Goal: Navigation & Orientation: Go to known website

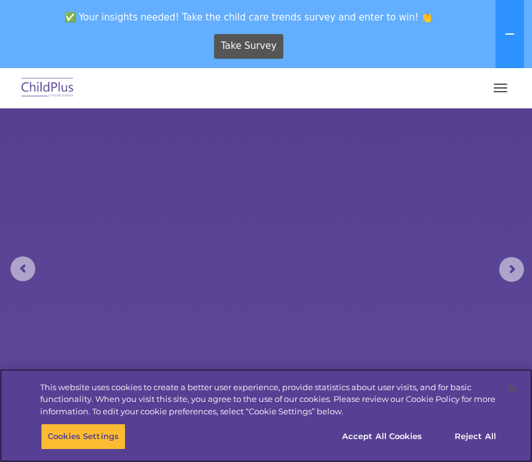
select select "MEDIUM"
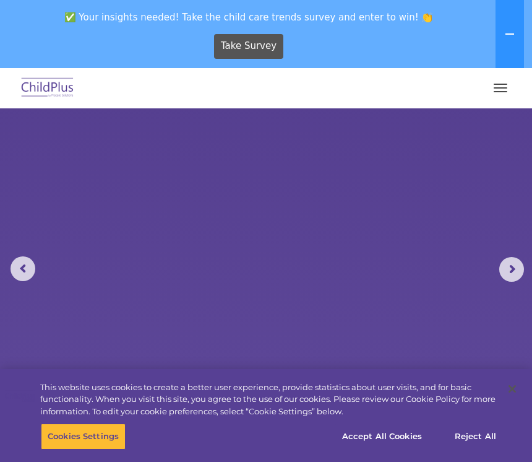
click at [515, 38] on icon at bounding box center [510, 34] width 10 height 10
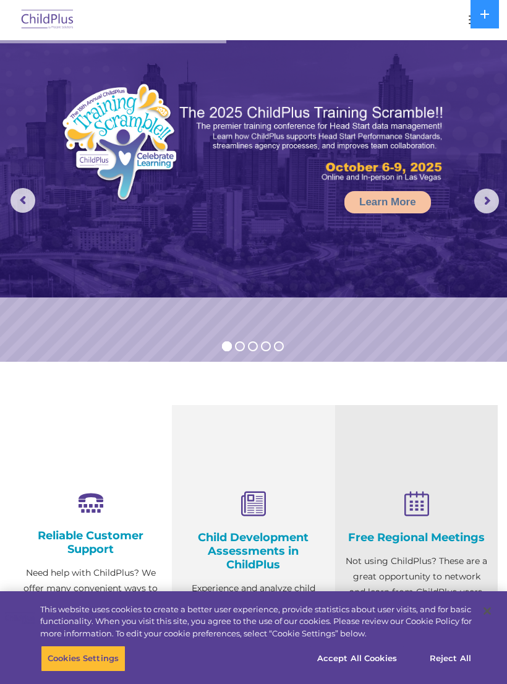
click at [476, 24] on button at bounding box center [485, 14] width 28 height 28
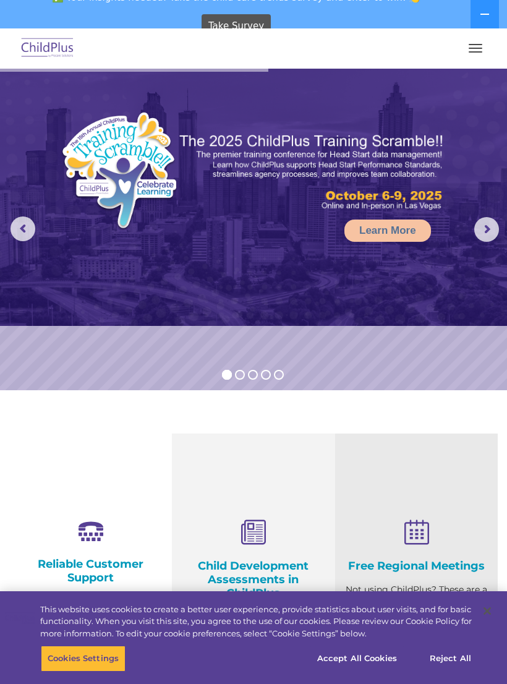
click at [486, 46] on button "button" at bounding box center [476, 48] width 26 height 20
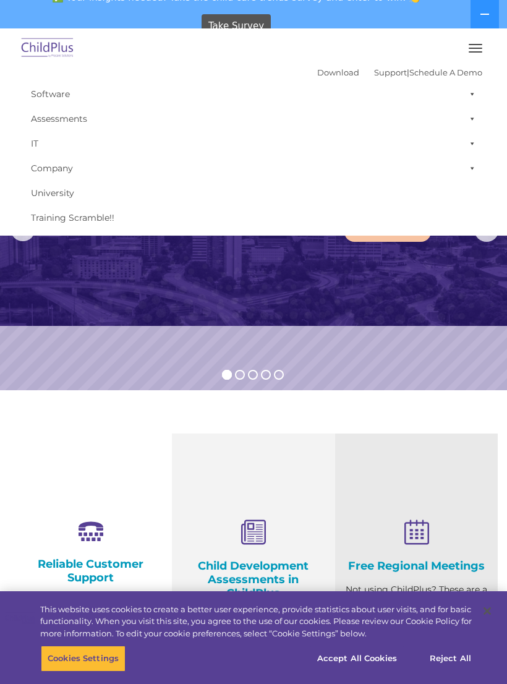
click at [389, 293] on img at bounding box center [253, 197] width 507 height 257
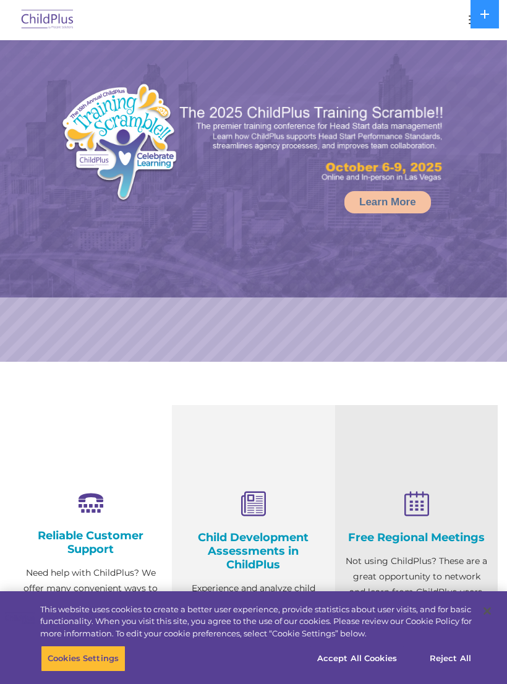
select select "MEDIUM"
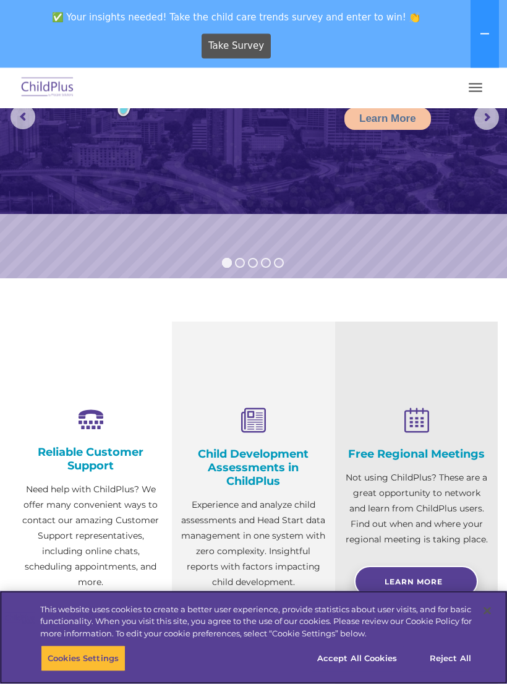
scroll to position [246, 0]
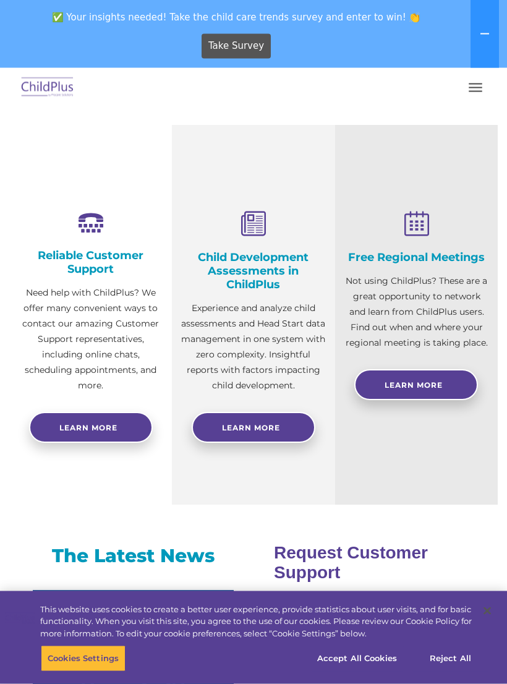
click at [474, 91] on span "button" at bounding box center [476, 91] width 14 height 1
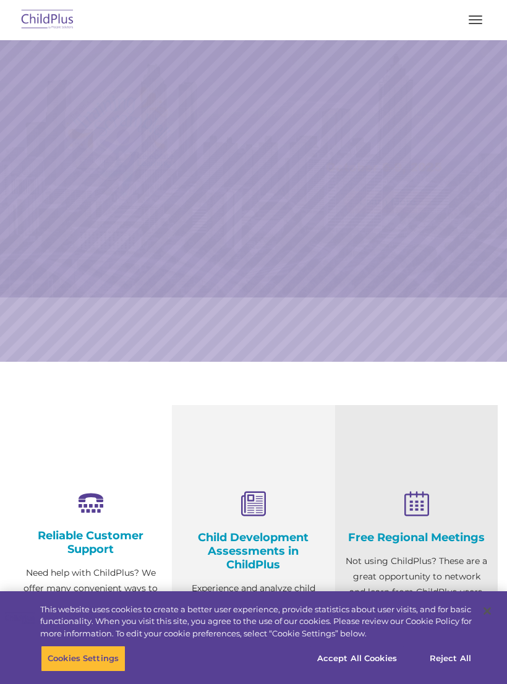
scroll to position [278, 0]
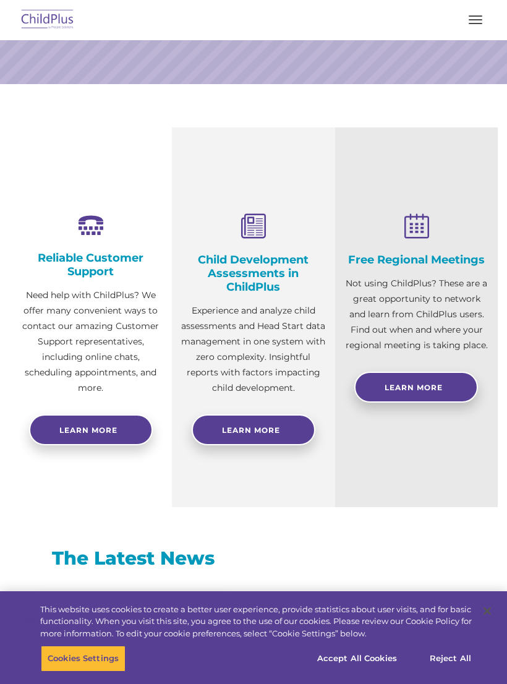
select select "MEDIUM"
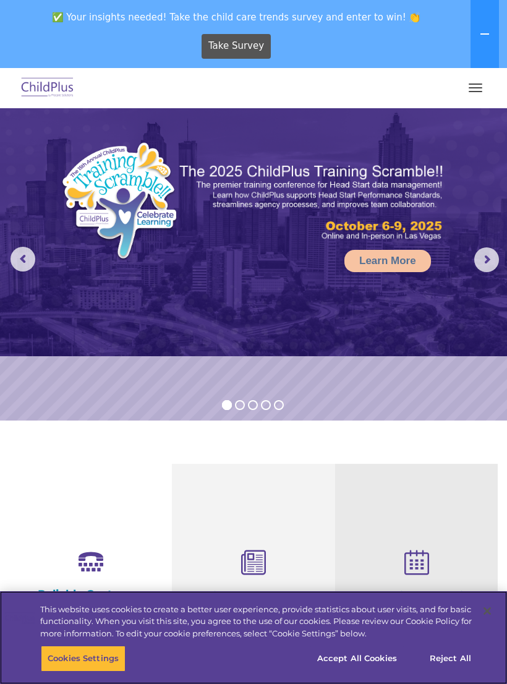
scroll to position [0, 0]
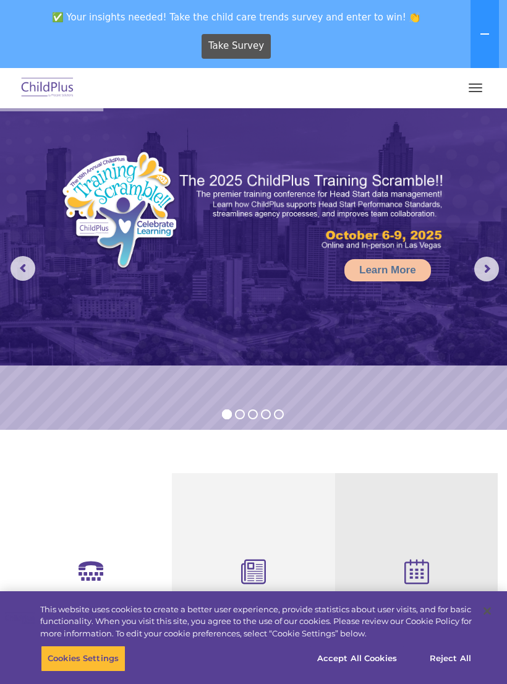
click at [478, 83] on button "button" at bounding box center [476, 88] width 26 height 20
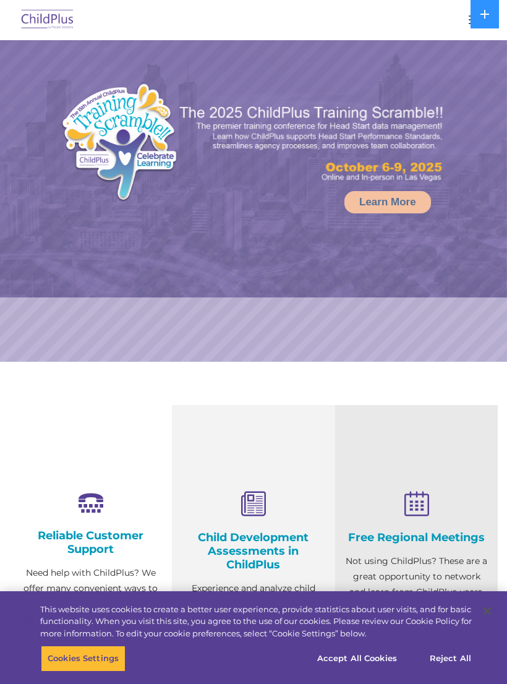
select select "MEDIUM"
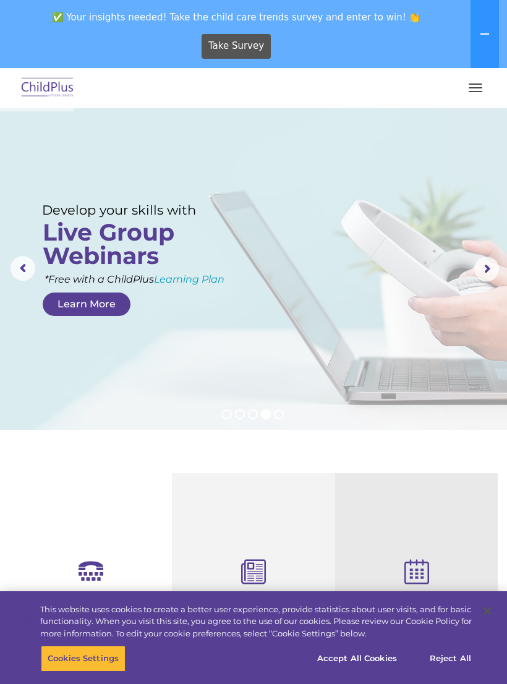
click at [478, 78] on button "button" at bounding box center [476, 88] width 26 height 20
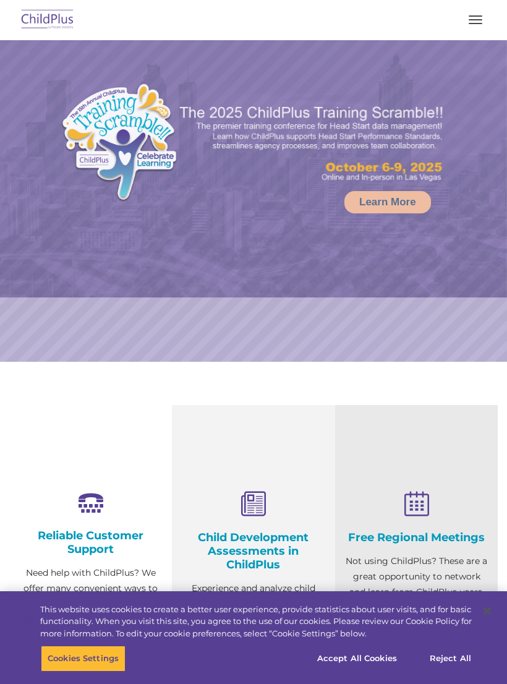
select select "MEDIUM"
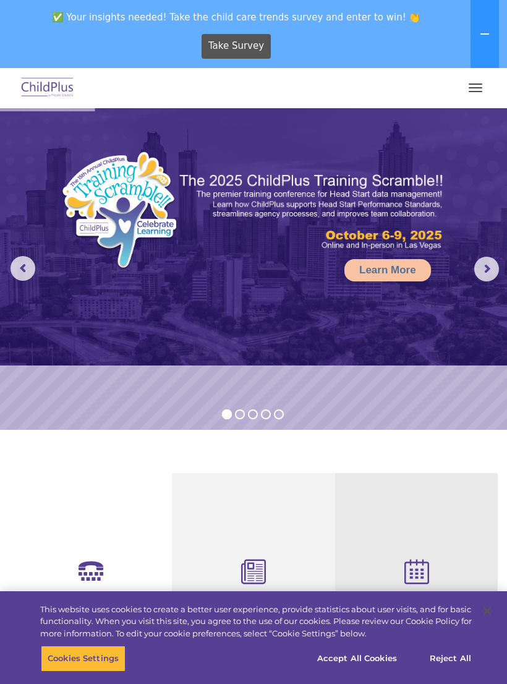
click at [481, 85] on button "button" at bounding box center [476, 88] width 26 height 20
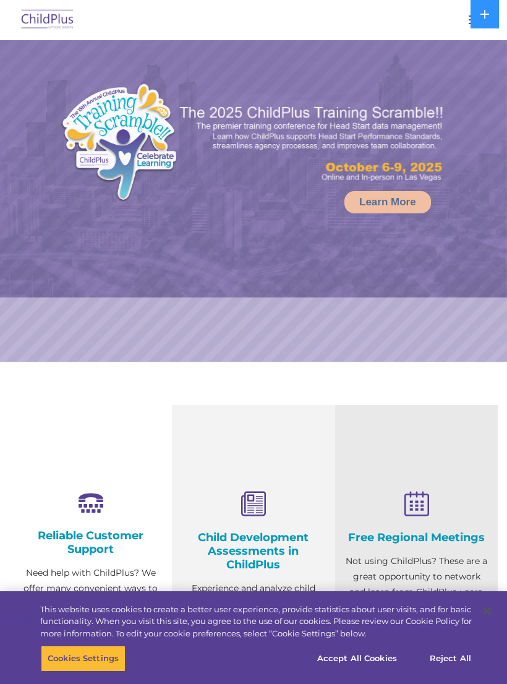
select select "MEDIUM"
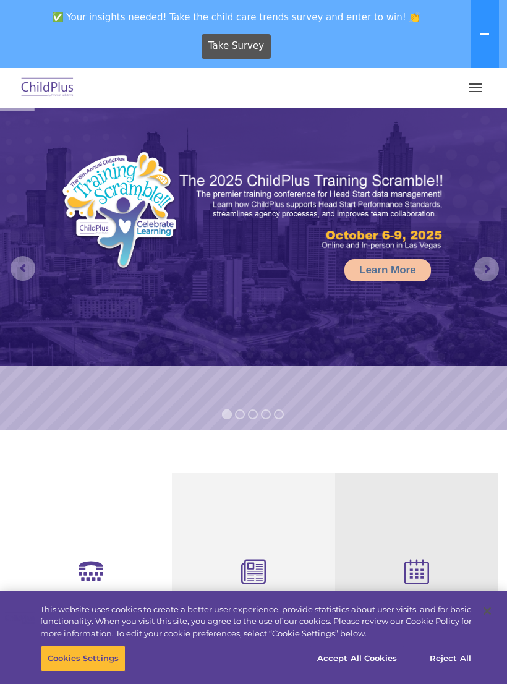
click at [472, 83] on button "button" at bounding box center [476, 88] width 26 height 20
